Goal: Information Seeking & Learning: Learn about a topic

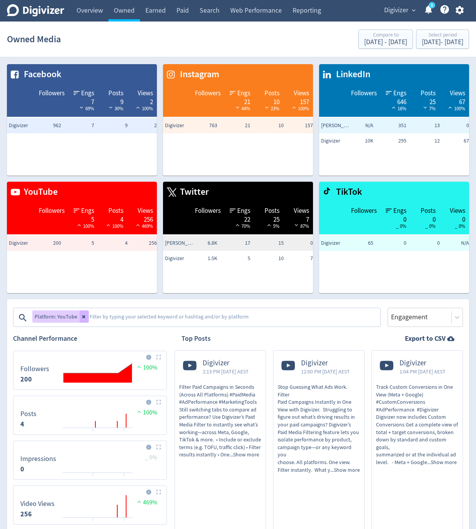
click at [265, 37] on div "Owned Media Compare to [DATE] - [DATE] Select period [DATE] - [DATE]" at bounding box center [238, 39] width 462 height 25
click at [152, 7] on link "Earned" at bounding box center [155, 11] width 31 height 22
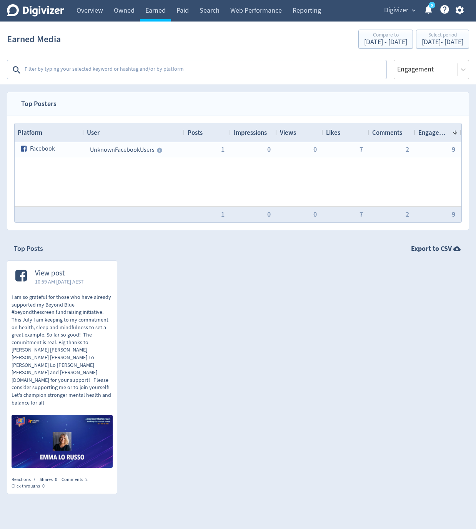
click at [166, 326] on div "View post 10:59 AM [DATE] AEST I am so grateful for those who have already supp…" at bounding box center [234, 381] width 469 height 240
